Goal: Task Accomplishment & Management: Complete application form

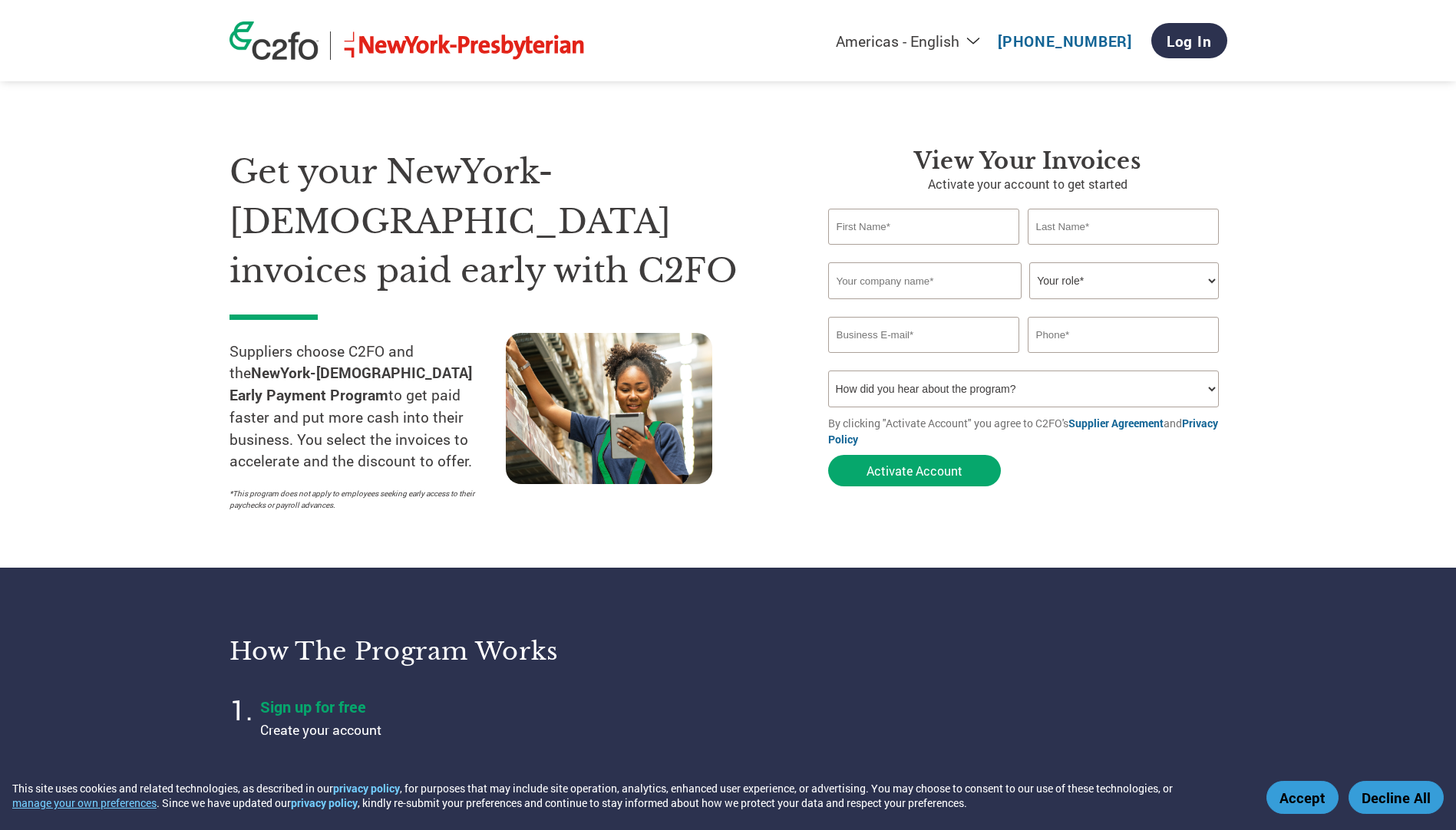
click at [849, 232] on input "text" at bounding box center [924, 227] width 192 height 36
type input "[PERSON_NAME]"
type input "water turned into wine, llc. dba the social cork wine bar"
type input "[PERSON_NAME][EMAIL_ADDRESS][DOMAIN_NAME]"
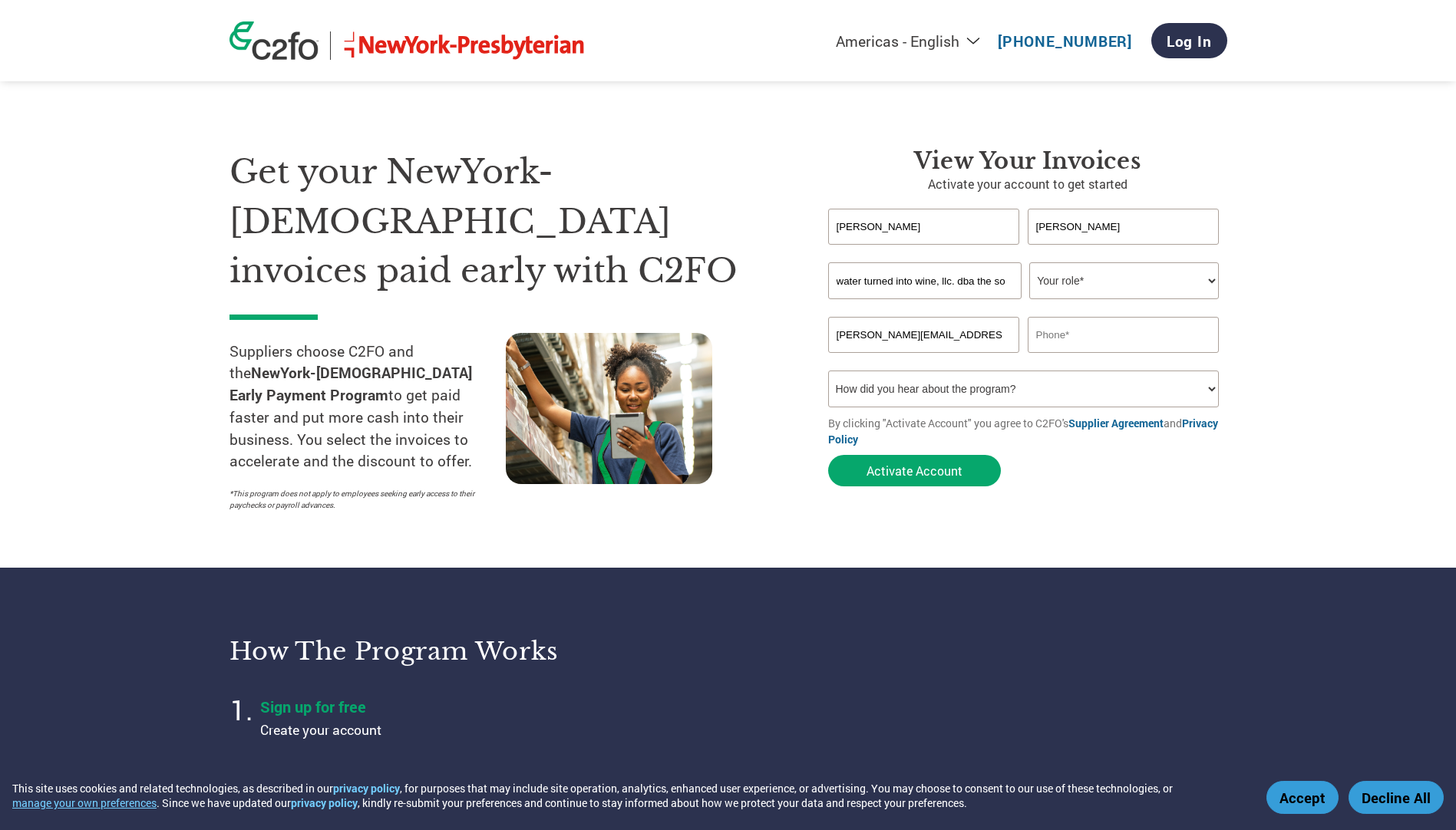
type input "6463791859"
drag, startPoint x: 1007, startPoint y: 280, endPoint x: 780, endPoint y: 270, distance: 227.2
click at [781, 271] on div "Get your NewYork-[DEMOGRAPHIC_DATA] invoices paid early with C2FO Suppliers cho…" at bounding box center [729, 302] width 998 height 433
type input "cial cork wine bar"
drag, startPoint x: 964, startPoint y: 281, endPoint x: 730, endPoint y: 295, distance: 234.4
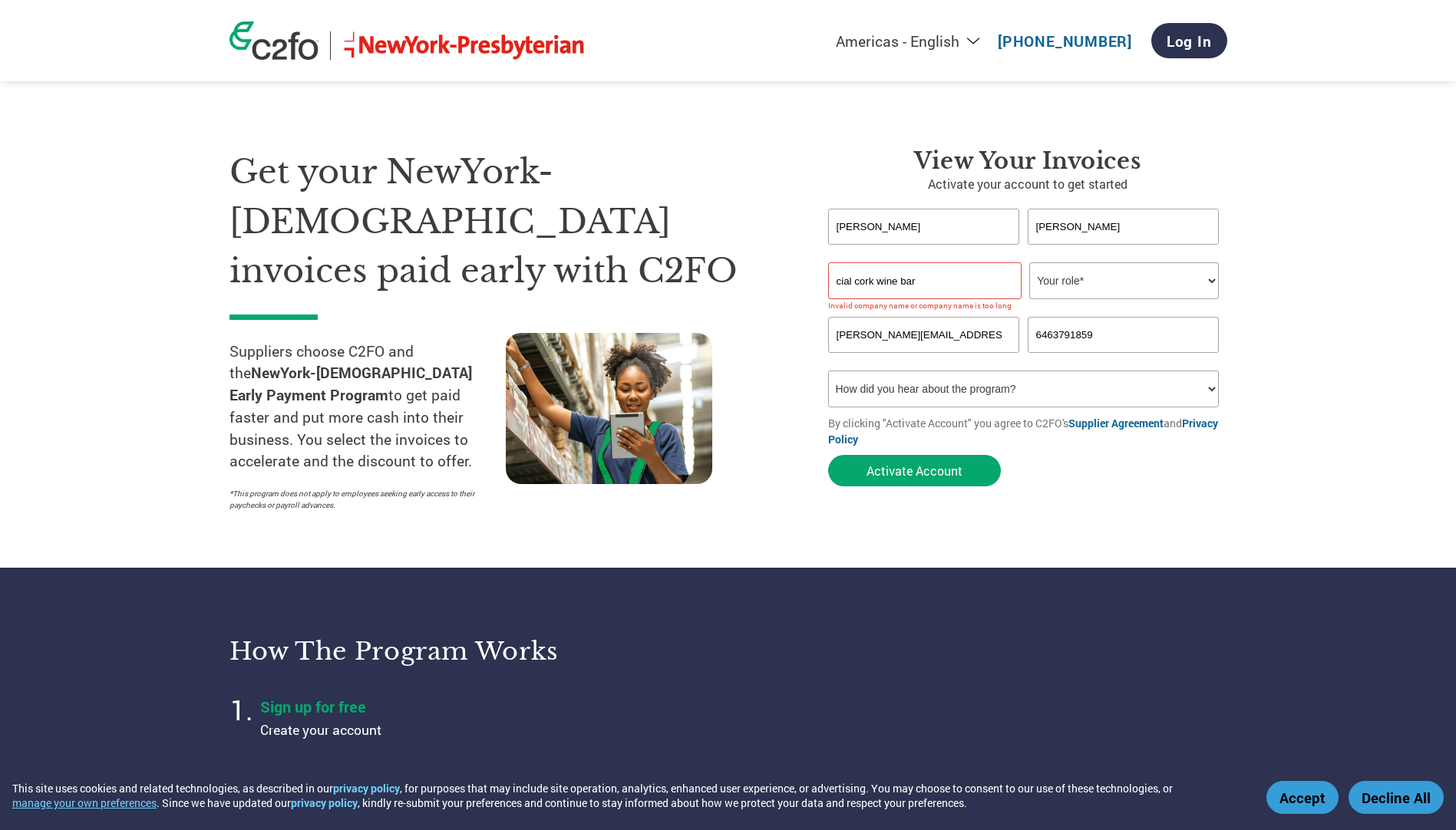
click at [732, 297] on div "Get your NewYork-[DEMOGRAPHIC_DATA] invoices paid early with C2FO Suppliers cho…" at bounding box center [729, 302] width 998 height 433
type input "SPECTRUM MEDICAL INC"
click at [1054, 283] on select "Your role* CFO Controller Credit Manager Finance Director Treasurer CEO Preside…" at bounding box center [1124, 280] width 190 height 37
select select "ACCOUNTS_RECEIVABLE"
click at [1030, 262] on select "Your role* CFO Controller Credit Manager Finance Director Treasurer CEO Preside…" at bounding box center [1124, 280] width 190 height 37
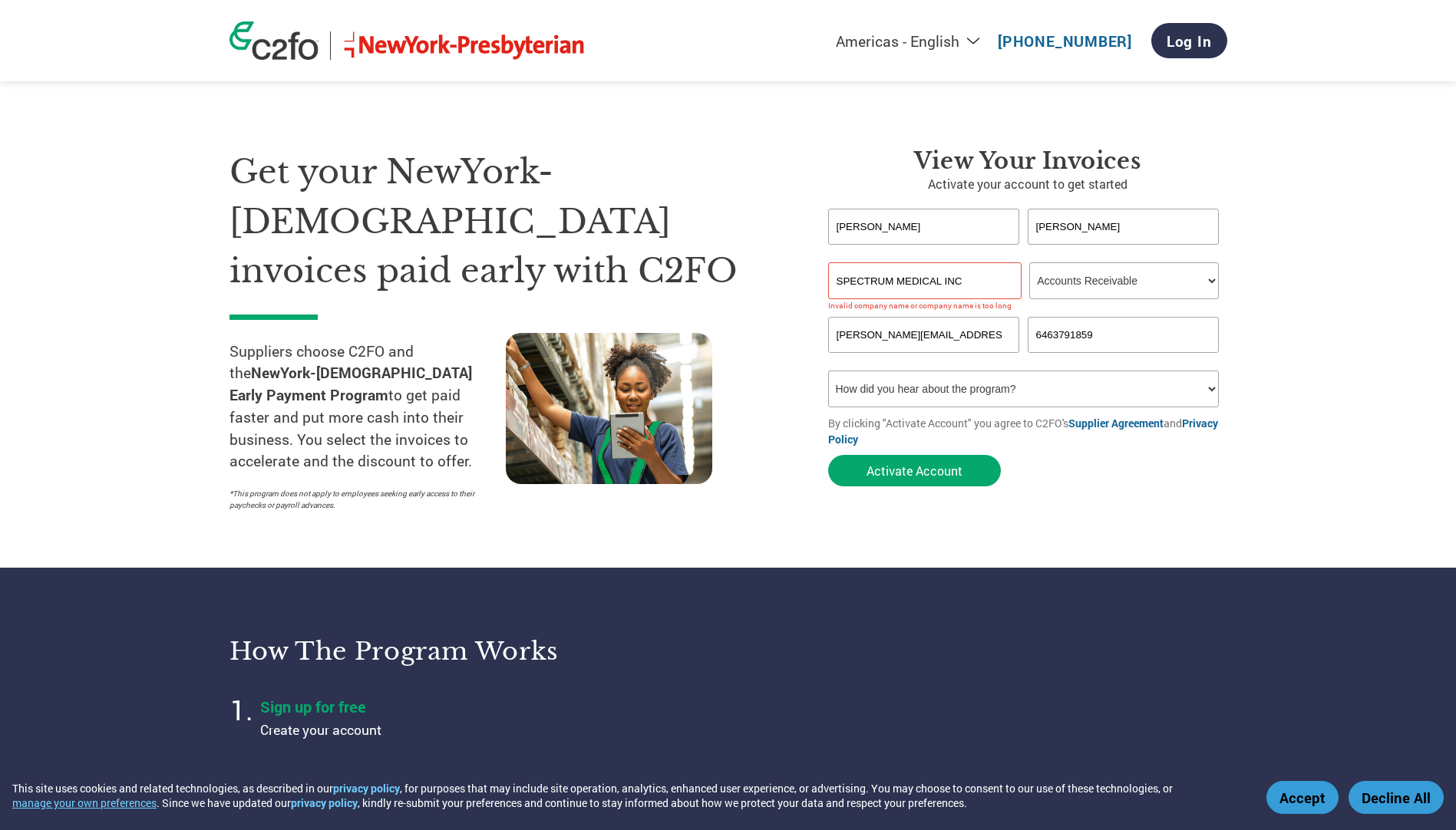
drag, startPoint x: 1007, startPoint y: 341, endPoint x: 794, endPoint y: 324, distance: 213.7
click at [795, 324] on div "Get your NewYork-[DEMOGRAPHIC_DATA] invoices paid early with C2FO Suppliers cho…" at bounding box center [729, 302] width 998 height 433
type input "m"
type input "[DOMAIN_NAME][EMAIL_ADDRESS][DOMAIN_NAME]"
click at [1132, 341] on input "6463791859" at bounding box center [1123, 335] width 192 height 36
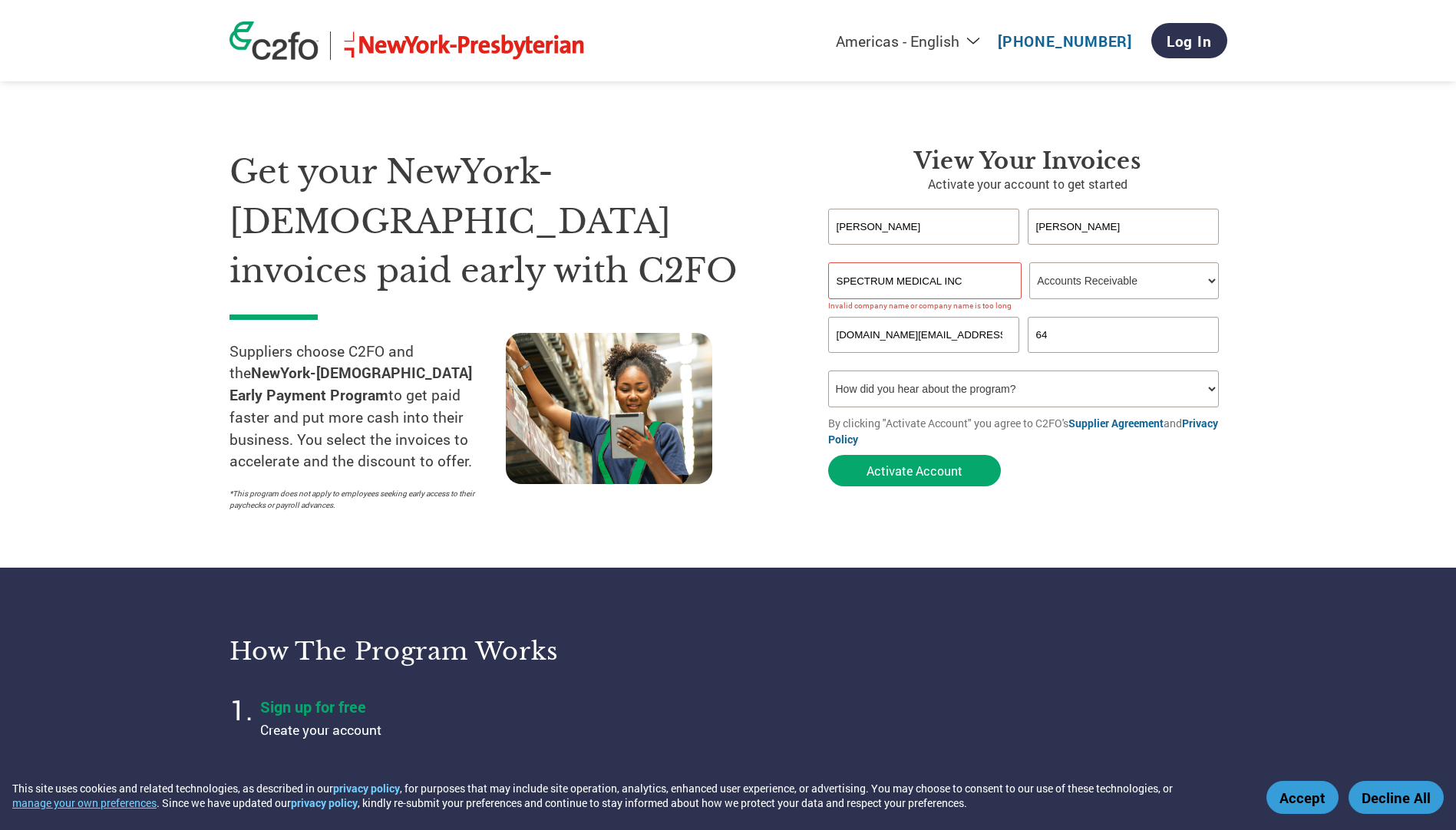
type input "6"
type input "[PHONE_NUMBER]"
click at [962, 393] on select "How did you hear about the program? Received a letter Email Social Media Online…" at bounding box center [1024, 389] width 391 height 37
select select "Email"
click at [828, 371] on select "How did you hear about the program? Received a letter Email Social Media Online…" at bounding box center [1024, 389] width 391 height 37
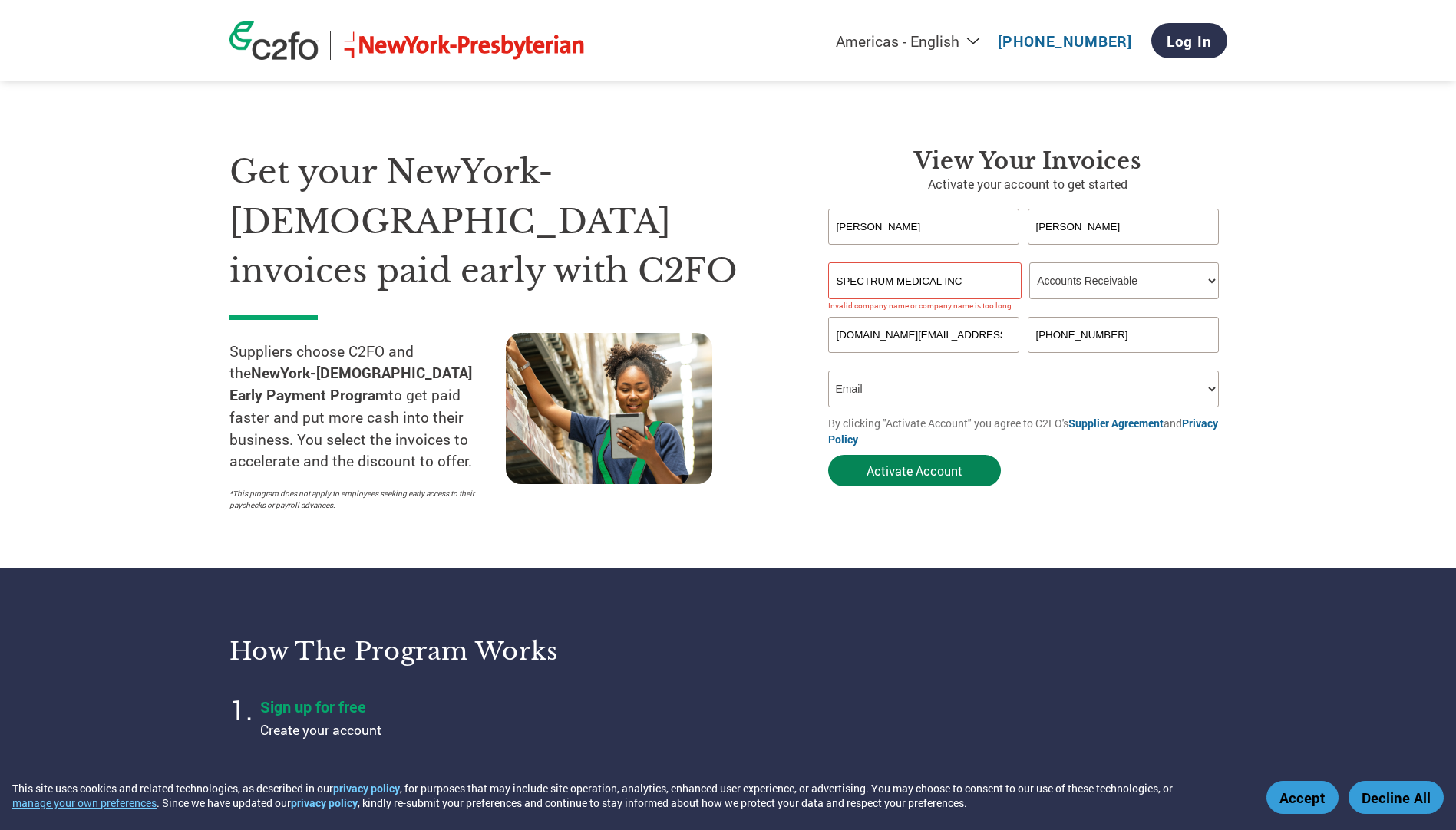
click at [912, 465] on button "Activate Account" at bounding box center [914, 470] width 173 height 31
